Goal: Communication & Community: Answer question/provide support

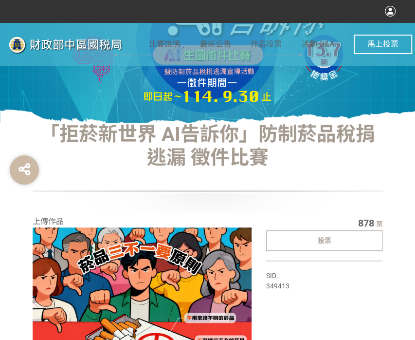
scroll to position [97, 0]
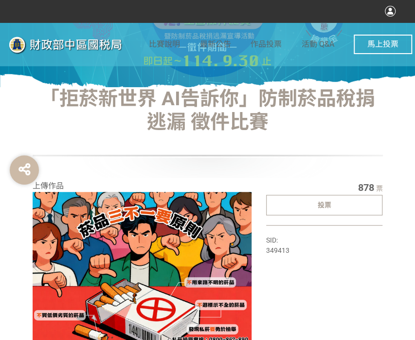
click at [305, 201] on div "投票" at bounding box center [324, 205] width 117 height 20
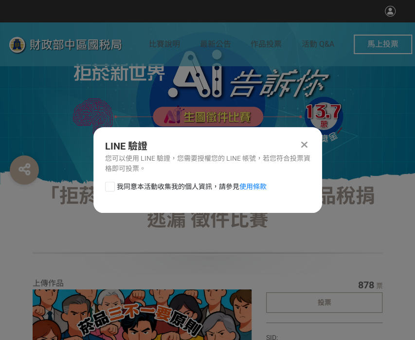
click at [109, 185] on div at bounding box center [110, 187] width 10 height 10
checkbox input "true"
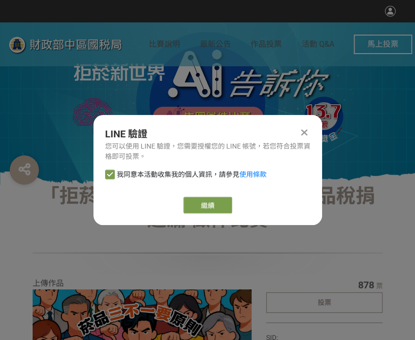
click at [238, 208] on div "繼續" at bounding box center [207, 205] width 205 height 17
click at [217, 205] on link "繼續" at bounding box center [208, 205] width 49 height 17
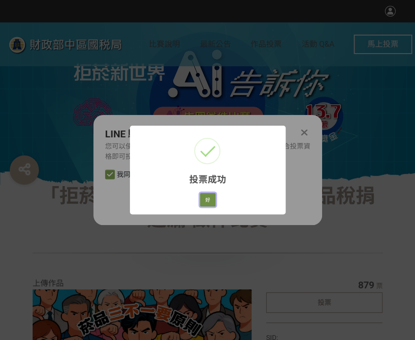
click at [211, 201] on button "好" at bounding box center [208, 200] width 16 height 14
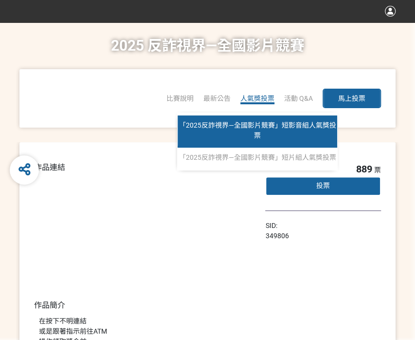
click at [264, 123] on span "「2025反詐視界—全國影片競賽」短影音組人氣獎投票" at bounding box center [257, 130] width 157 height 18
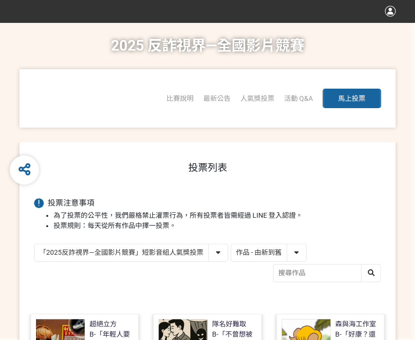
drag, startPoint x: 303, startPoint y: 248, endPoint x: 298, endPoint y: 260, distance: 13.1
click at [303, 248] on select "作品 - 由新到舊 作品 - 由舊到新 票數 - 由多到少 票數 - 由少到多" at bounding box center [268, 252] width 75 height 17
select select "vote"
click at [231, 244] on select "作品 - 由新到舊 作品 - 由舊到新 票數 - 由多到少 票數 - 由少到多" at bounding box center [268, 252] width 75 height 17
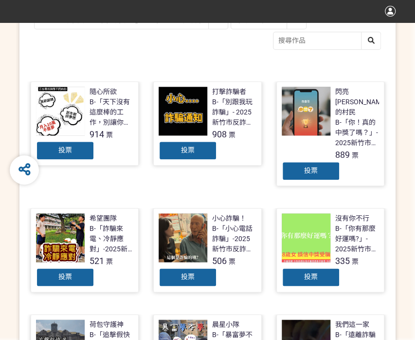
scroll to position [243, 0]
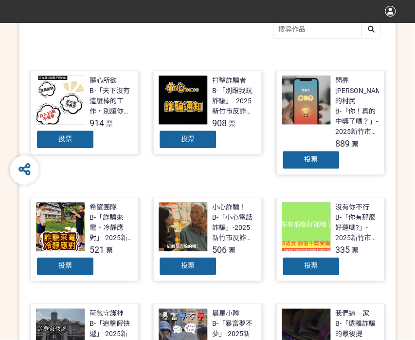
click at [69, 132] on div "投票" at bounding box center [65, 139] width 58 height 19
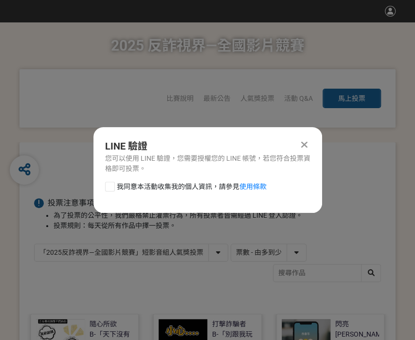
scroll to position [0, 0]
click at [108, 189] on div at bounding box center [110, 187] width 10 height 10
checkbox input "true"
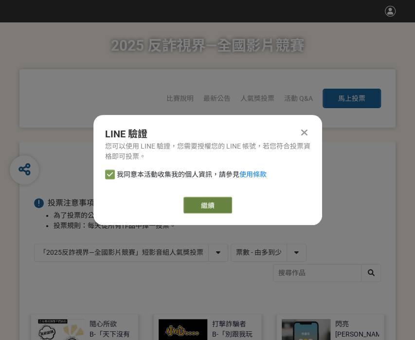
click at [205, 204] on link "繼續" at bounding box center [208, 205] width 49 height 17
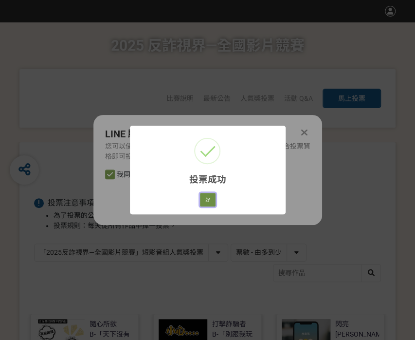
click at [210, 199] on button "好" at bounding box center [208, 200] width 16 height 14
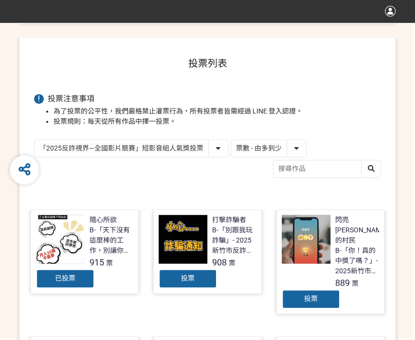
scroll to position [156, 0]
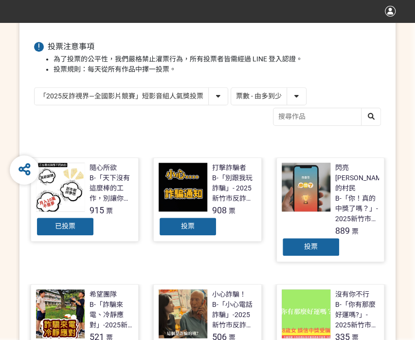
click at [186, 100] on select "「2025反詐視界—全國影片競賽」短影音組人氣獎投票 「2025反詐視界—全國影片競賽」短片組人氣獎投票" at bounding box center [131, 96] width 193 height 17
select select "13146"
click at [35, 88] on select "「2025反詐視界—全國影片競賽」短影音組人氣獎投票 「2025反詐視界—全國影片競賽」短片組人氣獎投票" at bounding box center [131, 96] width 193 height 17
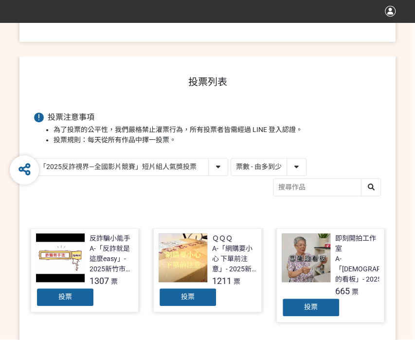
scroll to position [195, 0]
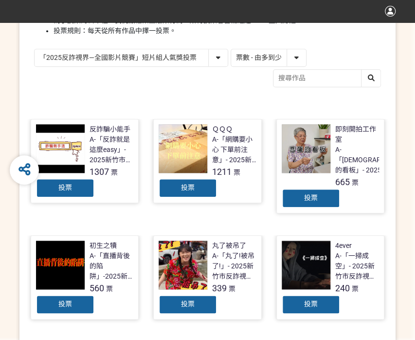
drag, startPoint x: 81, startPoint y: 187, endPoint x: 92, endPoint y: 191, distance: 11.2
click at [81, 187] on div "投票" at bounding box center [65, 187] width 58 height 19
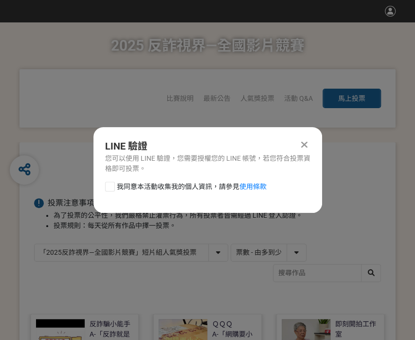
click at [111, 188] on div at bounding box center [110, 187] width 10 height 10
checkbox input "true"
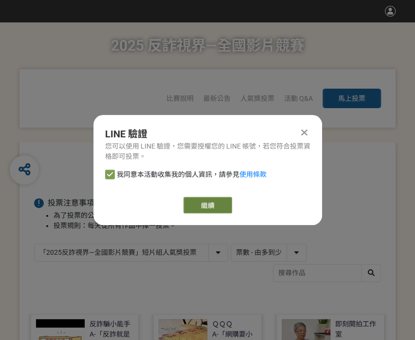
click at [189, 200] on link "繼續" at bounding box center [208, 205] width 49 height 17
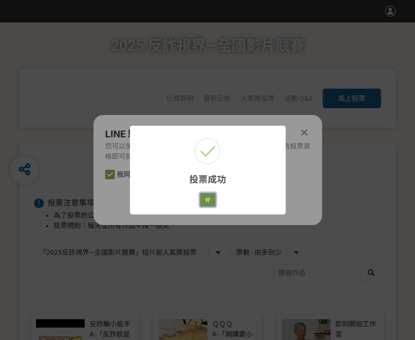
click at [213, 198] on button "好" at bounding box center [208, 200] width 16 height 14
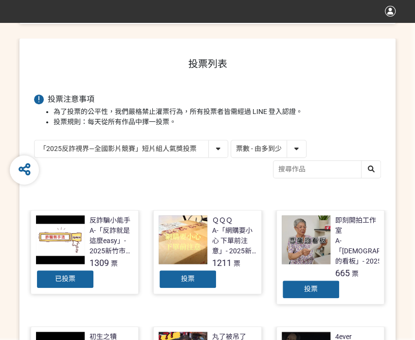
scroll to position [150, 0]
